Goal: Task Accomplishment & Management: Use online tool/utility

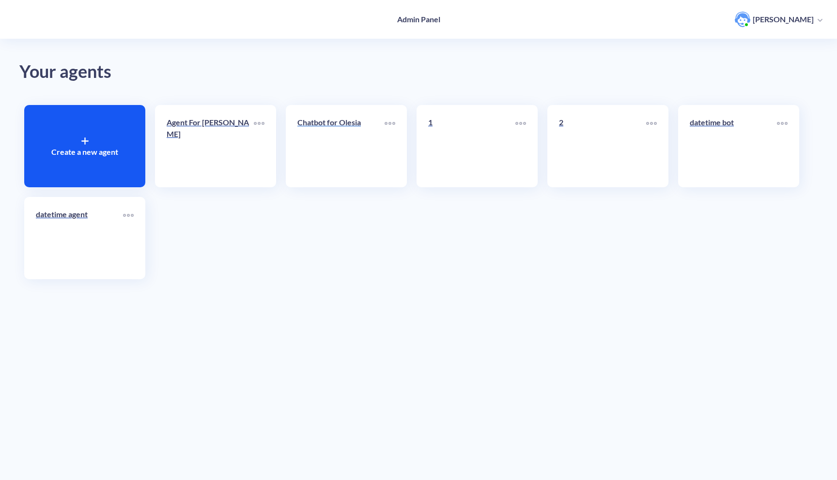
click at [324, 153] on link "Chatbot for Olesia" at bounding box center [340, 146] width 87 height 59
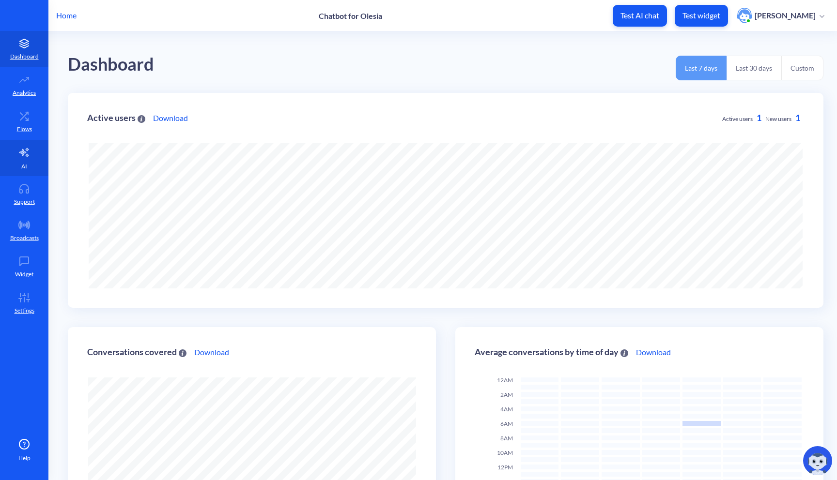
click at [20, 160] on link "AI" at bounding box center [24, 158] width 48 height 36
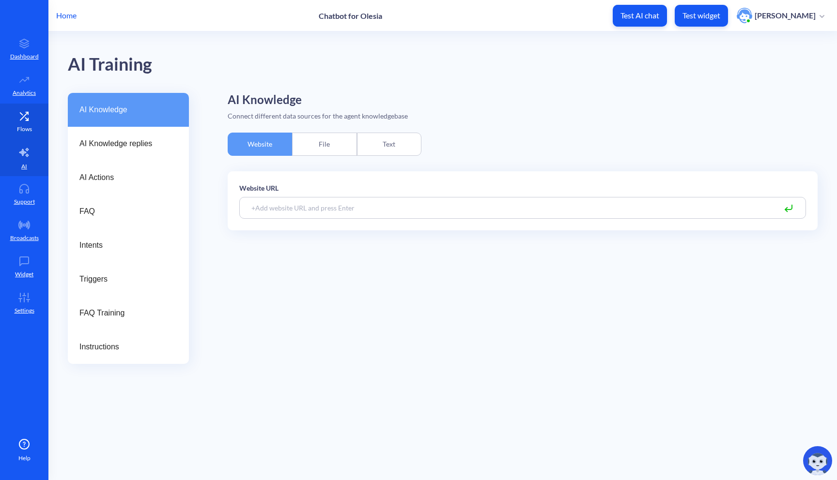
click at [29, 133] on p "Flows" at bounding box center [24, 129] width 15 height 9
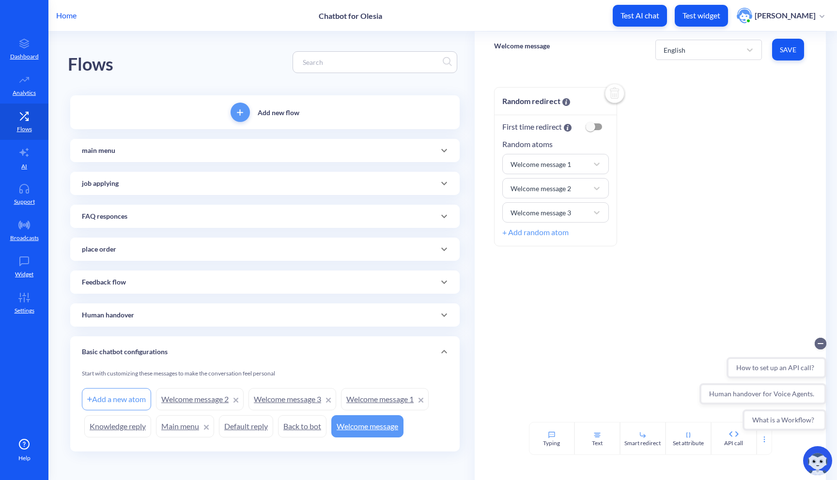
click at [222, 251] on div "place order" at bounding box center [265, 250] width 366 height 10
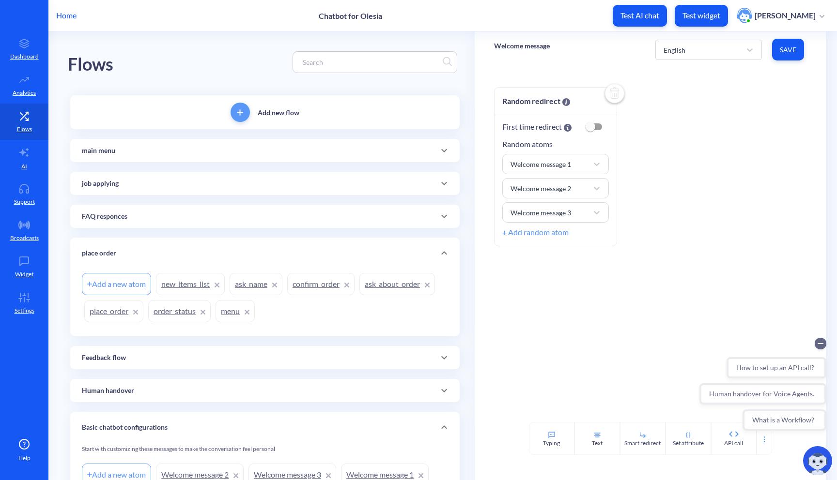
click at [191, 314] on link "order_status" at bounding box center [179, 311] width 62 height 22
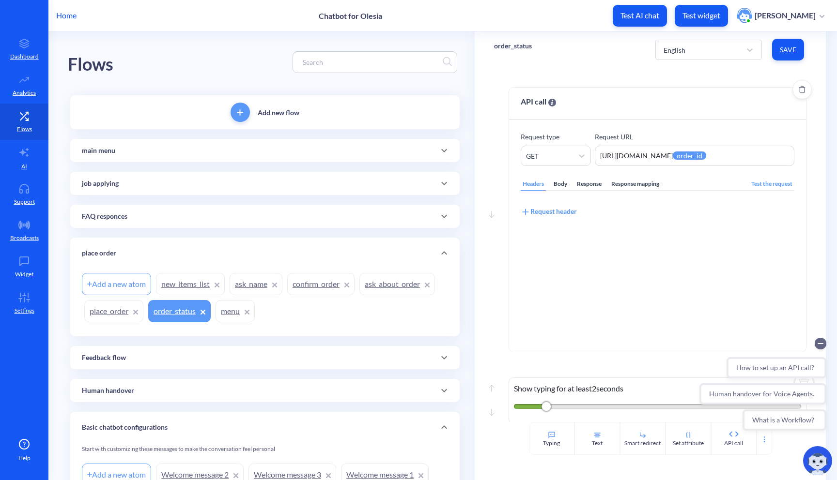
click at [627, 184] on div "Response mapping" at bounding box center [635, 184] width 52 height 13
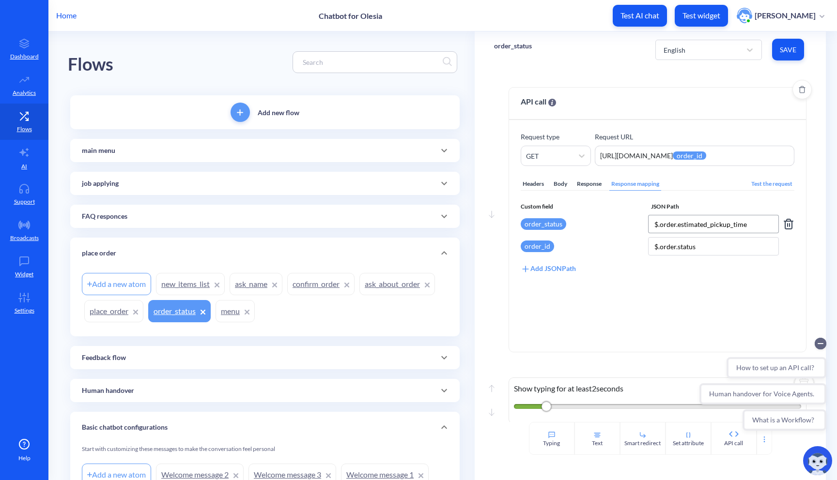
click at [678, 224] on input "$.order.estimated_pickup_time" at bounding box center [713, 224] width 131 height 18
click at [679, 246] on input "$.order.status" at bounding box center [713, 246] width 131 height 18
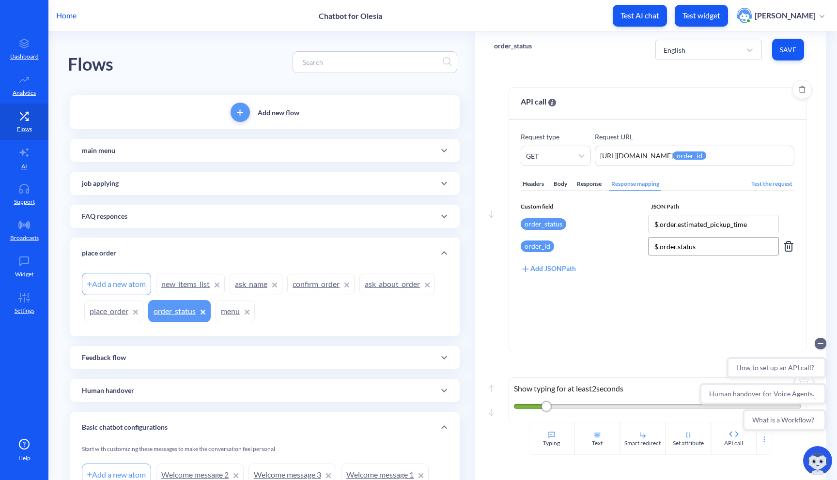
click at [679, 246] on input "$.order.status" at bounding box center [713, 246] width 131 height 18
click at [755, 188] on div "Test the request" at bounding box center [771, 184] width 45 height 13
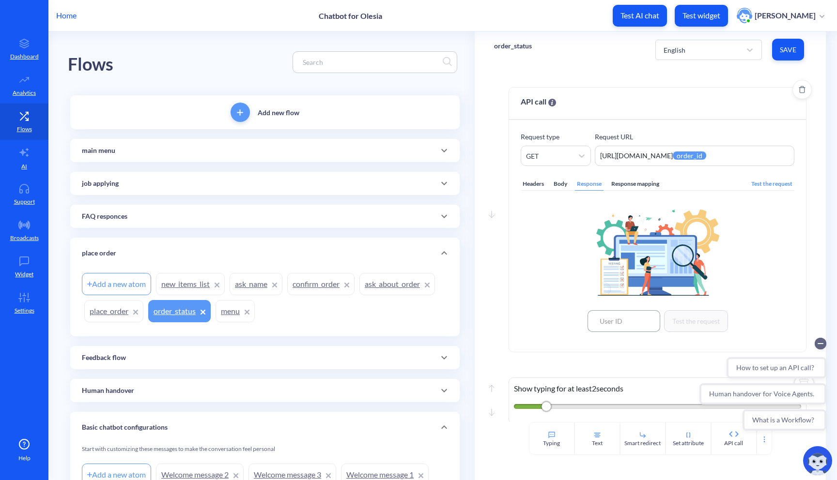
click at [614, 317] on input at bounding box center [623, 321] width 73 height 22
type input "101"
click at [694, 326] on button "Test the request" at bounding box center [696, 321] width 64 height 22
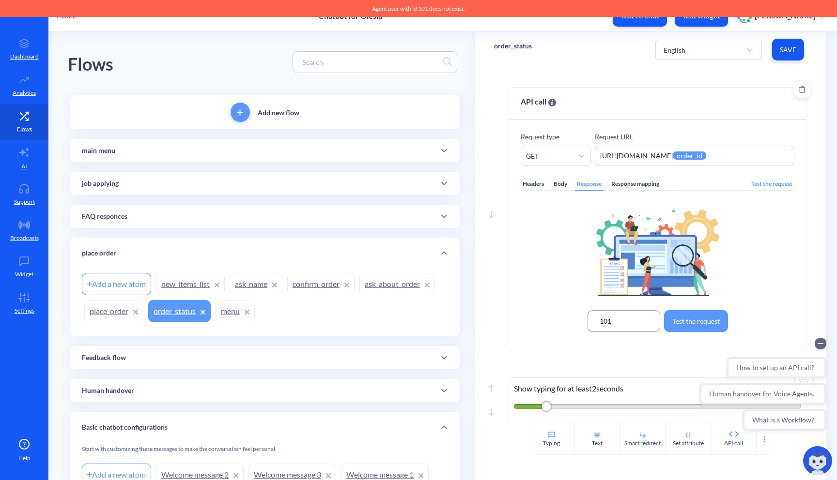
click at [615, 317] on input "101" at bounding box center [623, 321] width 73 height 22
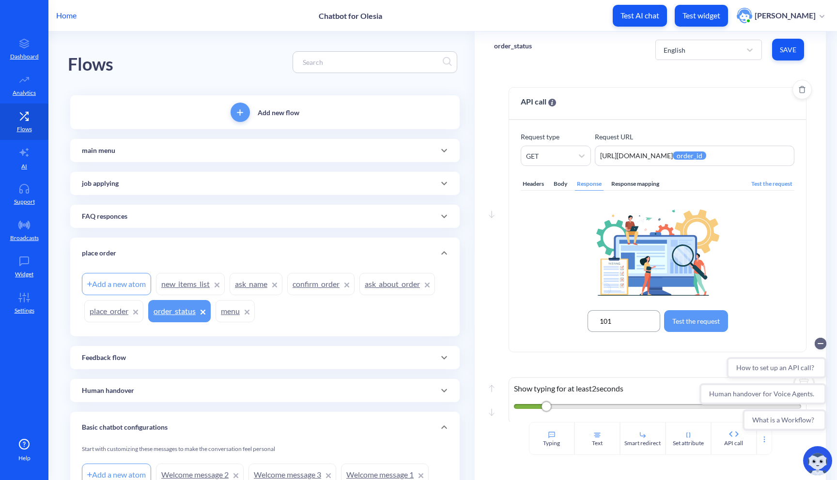
click at [615, 317] on input "101" at bounding box center [623, 321] width 73 height 22
type input "2"
click at [704, 324] on button "Test the request" at bounding box center [696, 321] width 64 height 22
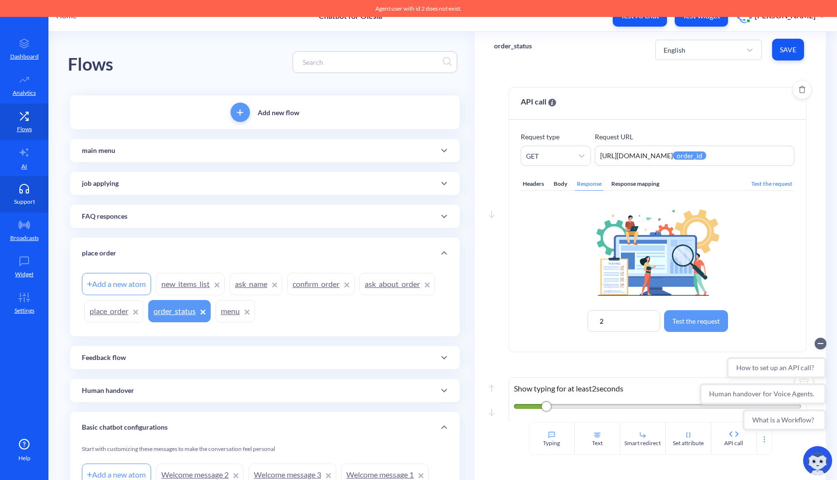
click at [33, 194] on link "Support" at bounding box center [24, 194] width 48 height 36
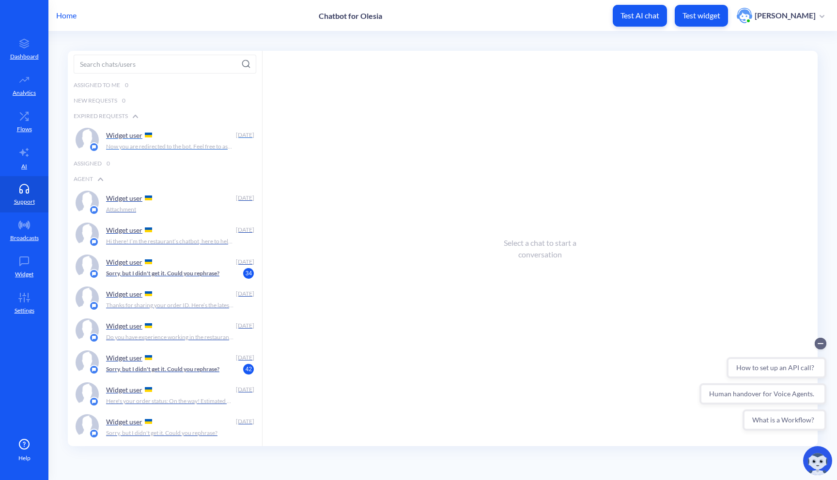
click at [200, 147] on p "Now you are redirected to the bot. Feel free to ask your questions." at bounding box center [170, 146] width 128 height 9
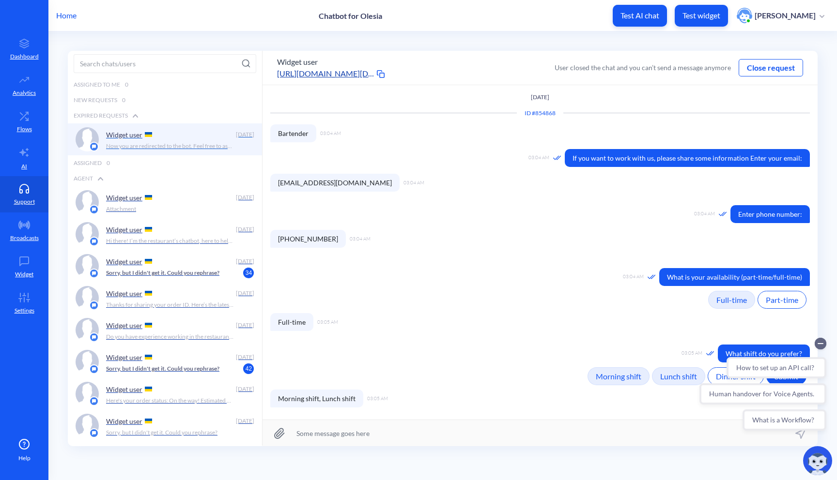
scroll to position [175, 0]
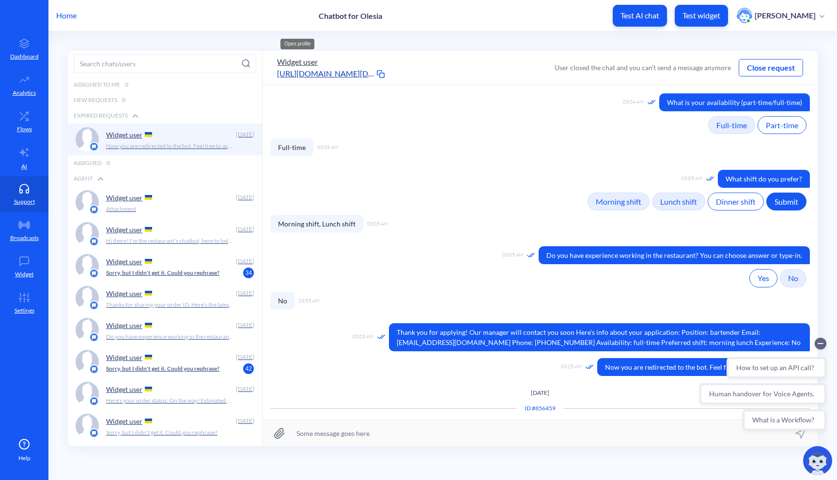
click at [300, 64] on button "Widget user" at bounding box center [297, 62] width 41 height 12
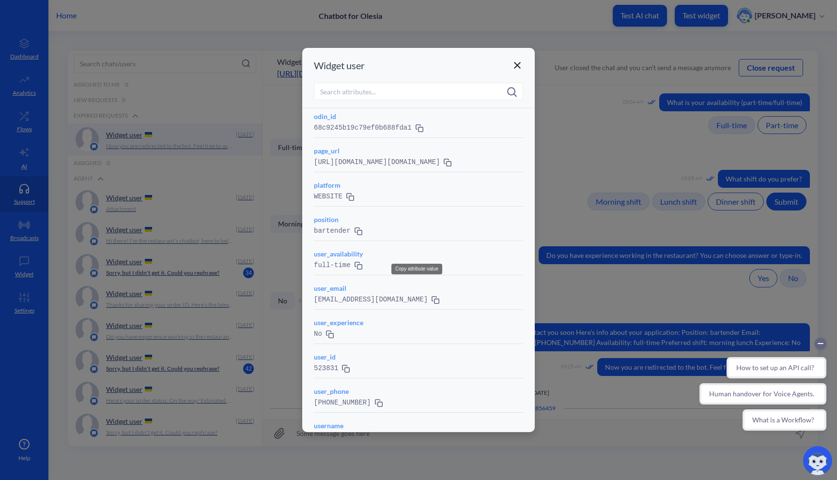
scroll to position [553, 0]
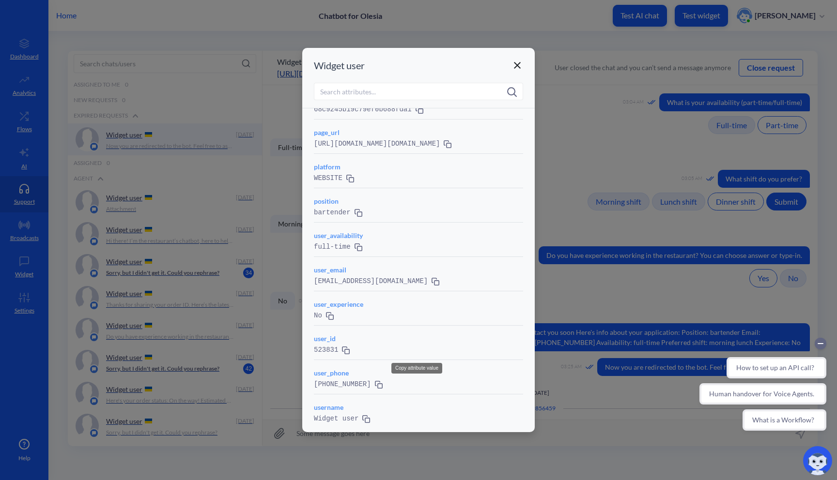
click at [343, 351] on icon at bounding box center [346, 351] width 8 height 10
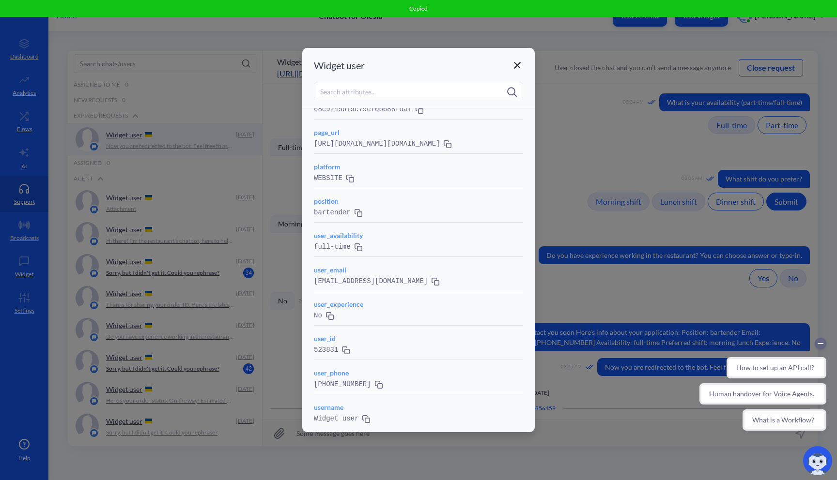
click at [515, 66] on icon at bounding box center [517, 66] width 12 height 12
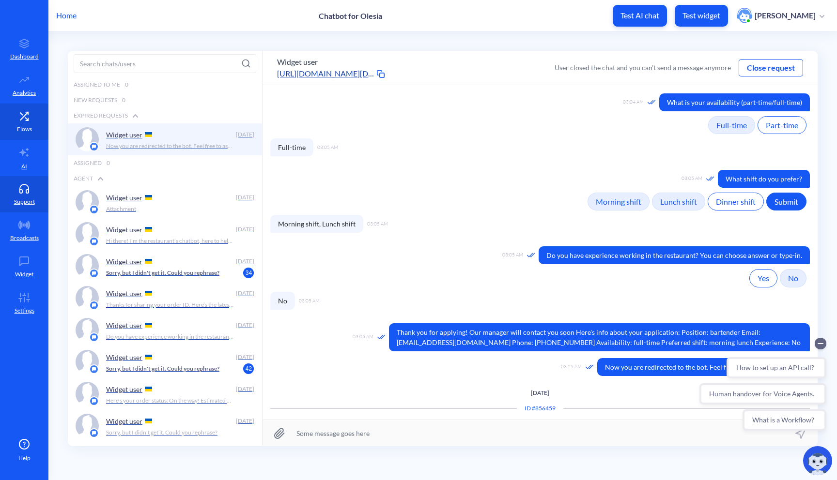
click at [22, 128] on p "Flows" at bounding box center [24, 129] width 15 height 9
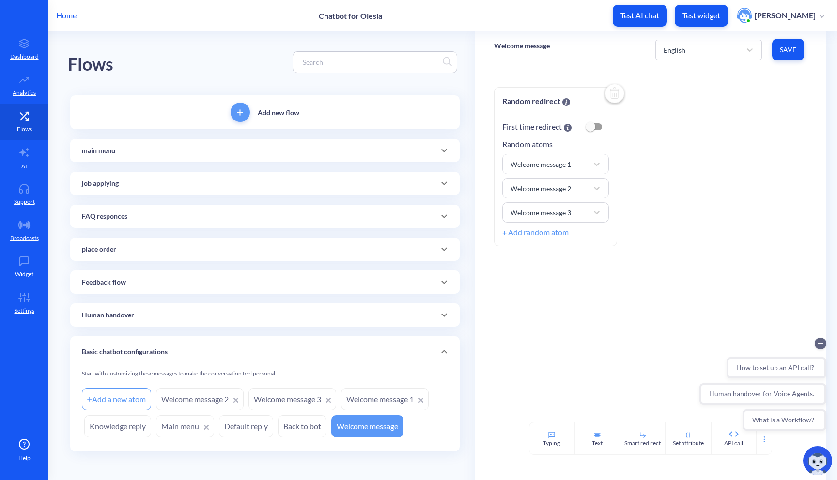
click at [254, 252] on div "place order" at bounding box center [265, 250] width 366 height 10
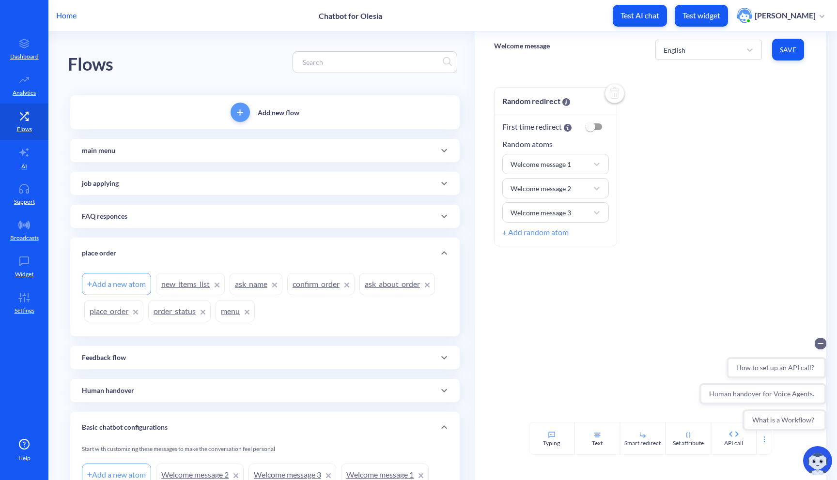
click at [169, 315] on link "order_status" at bounding box center [179, 311] width 62 height 22
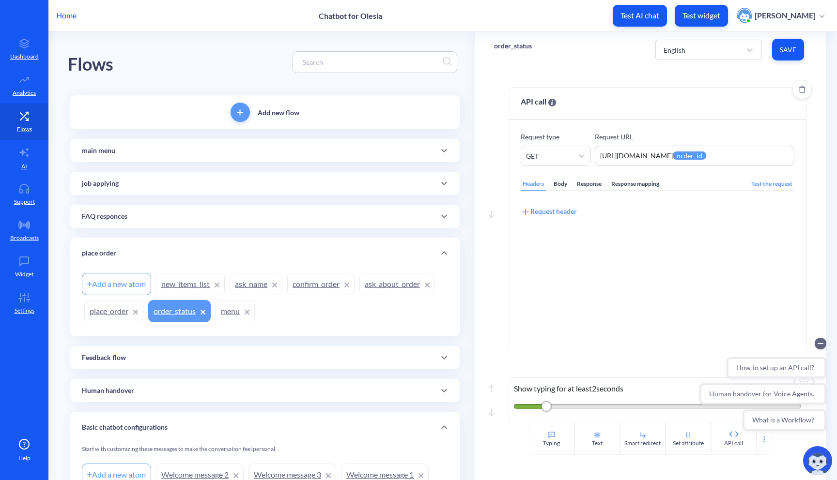
click at [768, 185] on div "Test the request" at bounding box center [771, 184] width 45 height 13
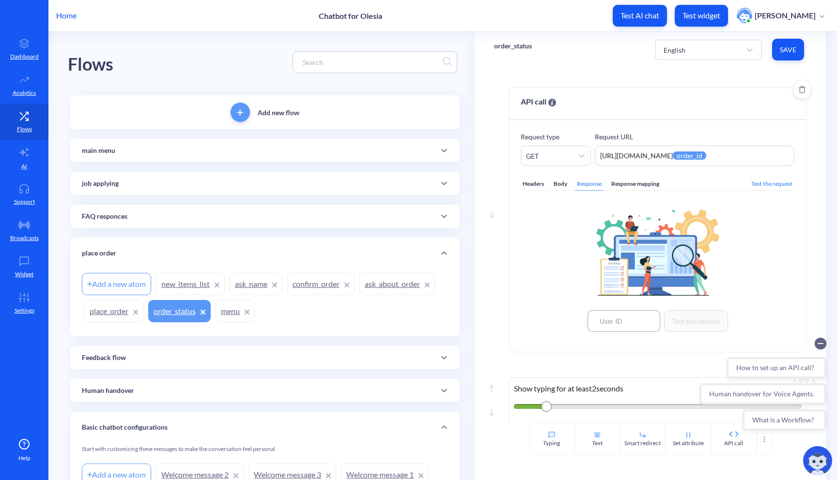
click at [628, 322] on input at bounding box center [623, 321] width 73 height 22
paste input "523831"
type input "523831"
click at [674, 329] on button "Test the request" at bounding box center [696, 321] width 64 height 22
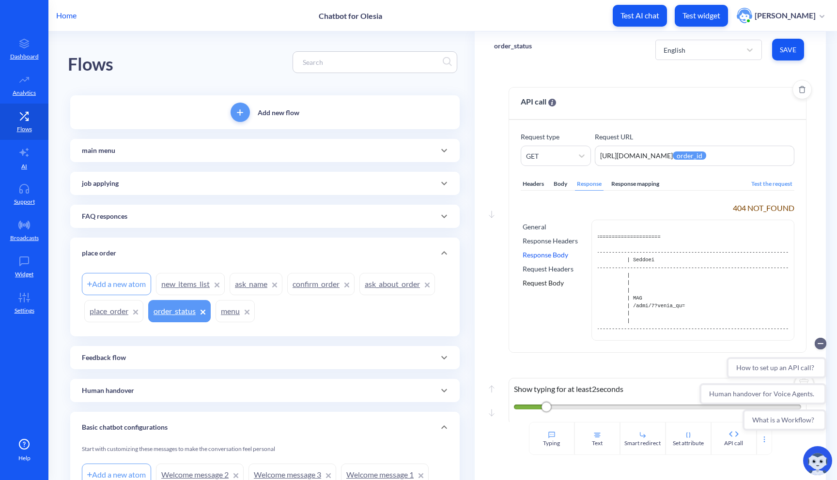
scroll to position [0, 231]
